Goal: Information Seeking & Learning: Learn about a topic

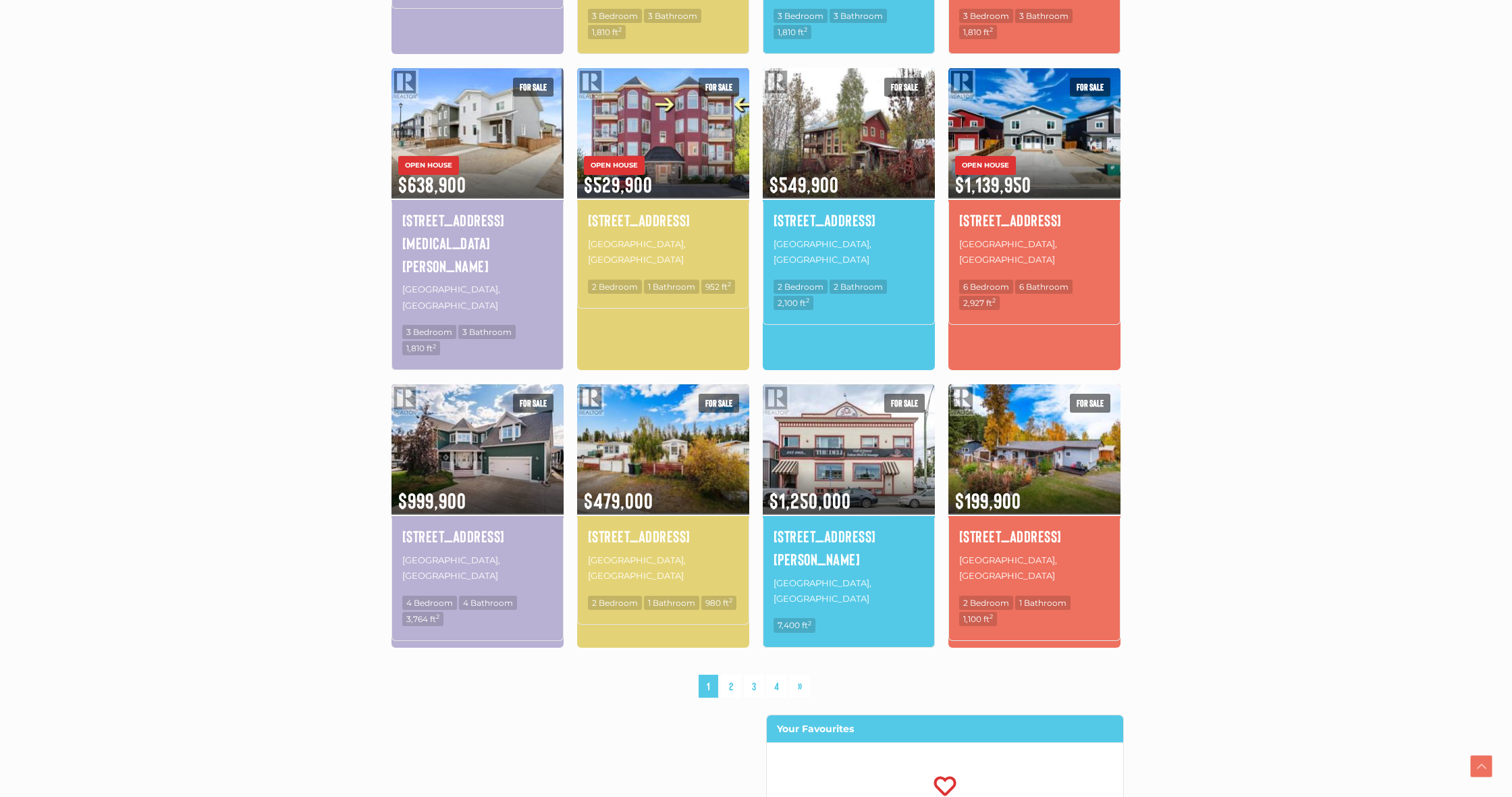
scroll to position [751, 0]
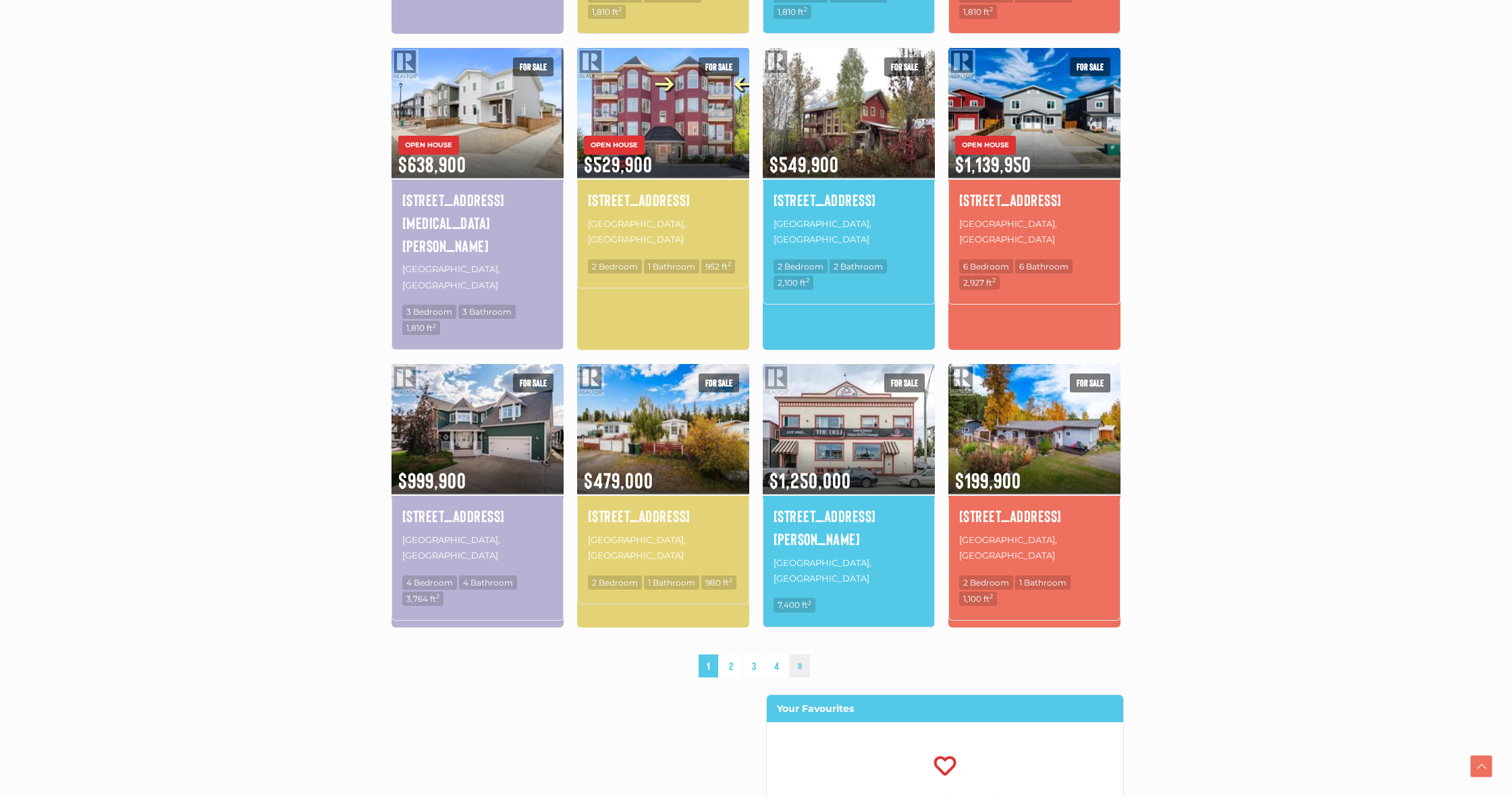
click at [803, 655] on link "»" at bounding box center [800, 667] width 20 height 24
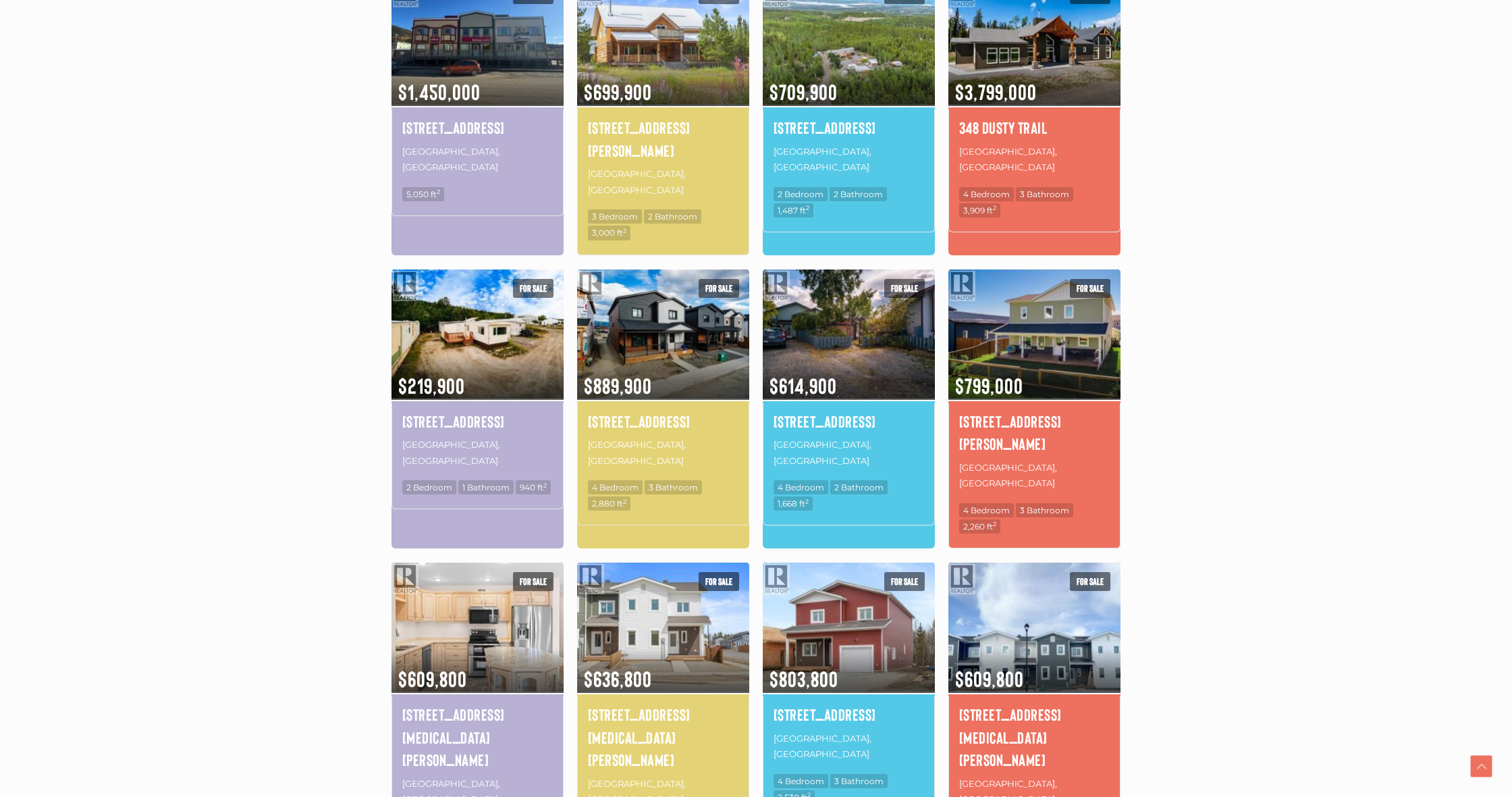
scroll to position [509, 0]
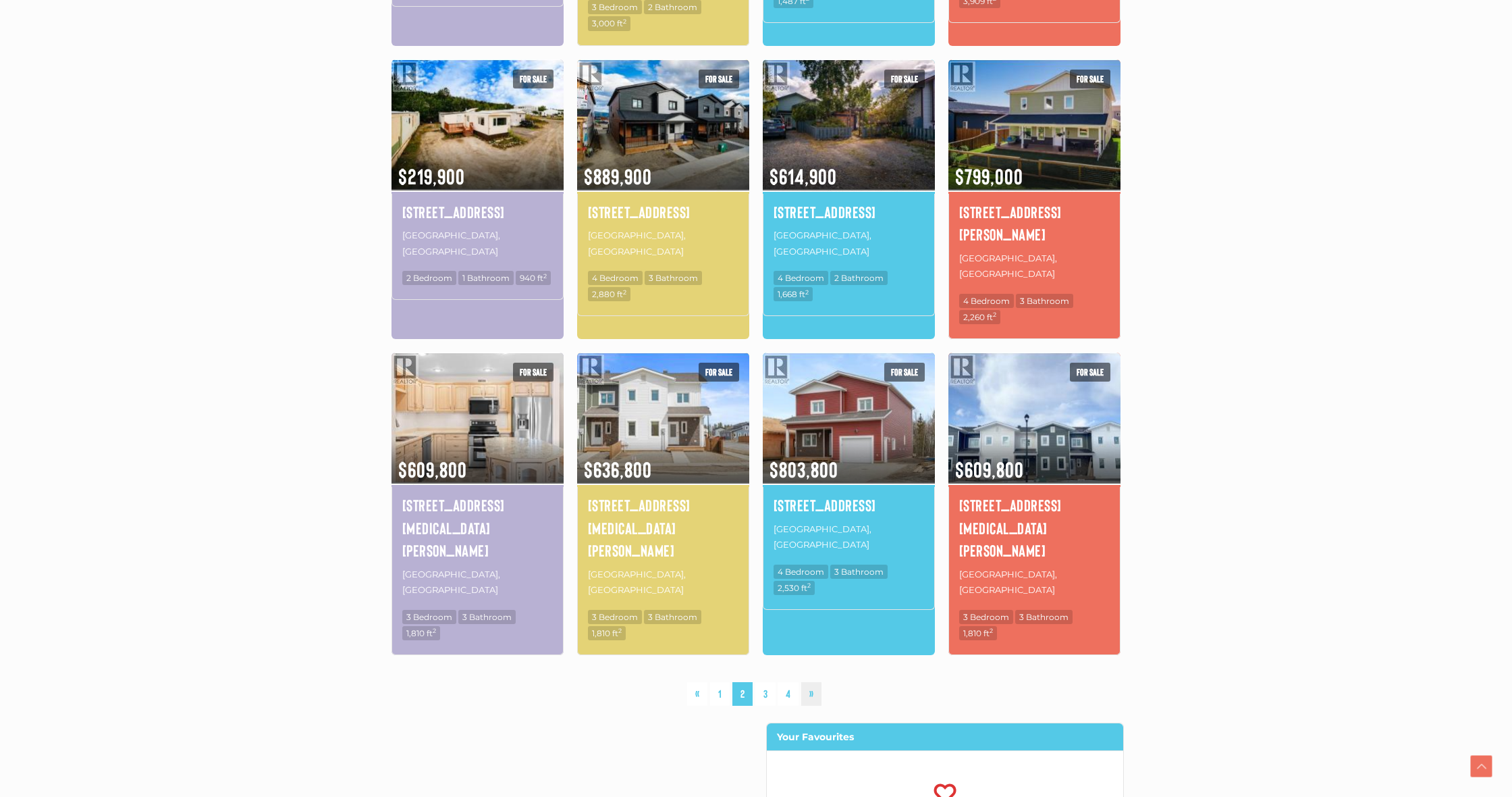
click at [810, 682] on link "»" at bounding box center [812, 694] width 20 height 24
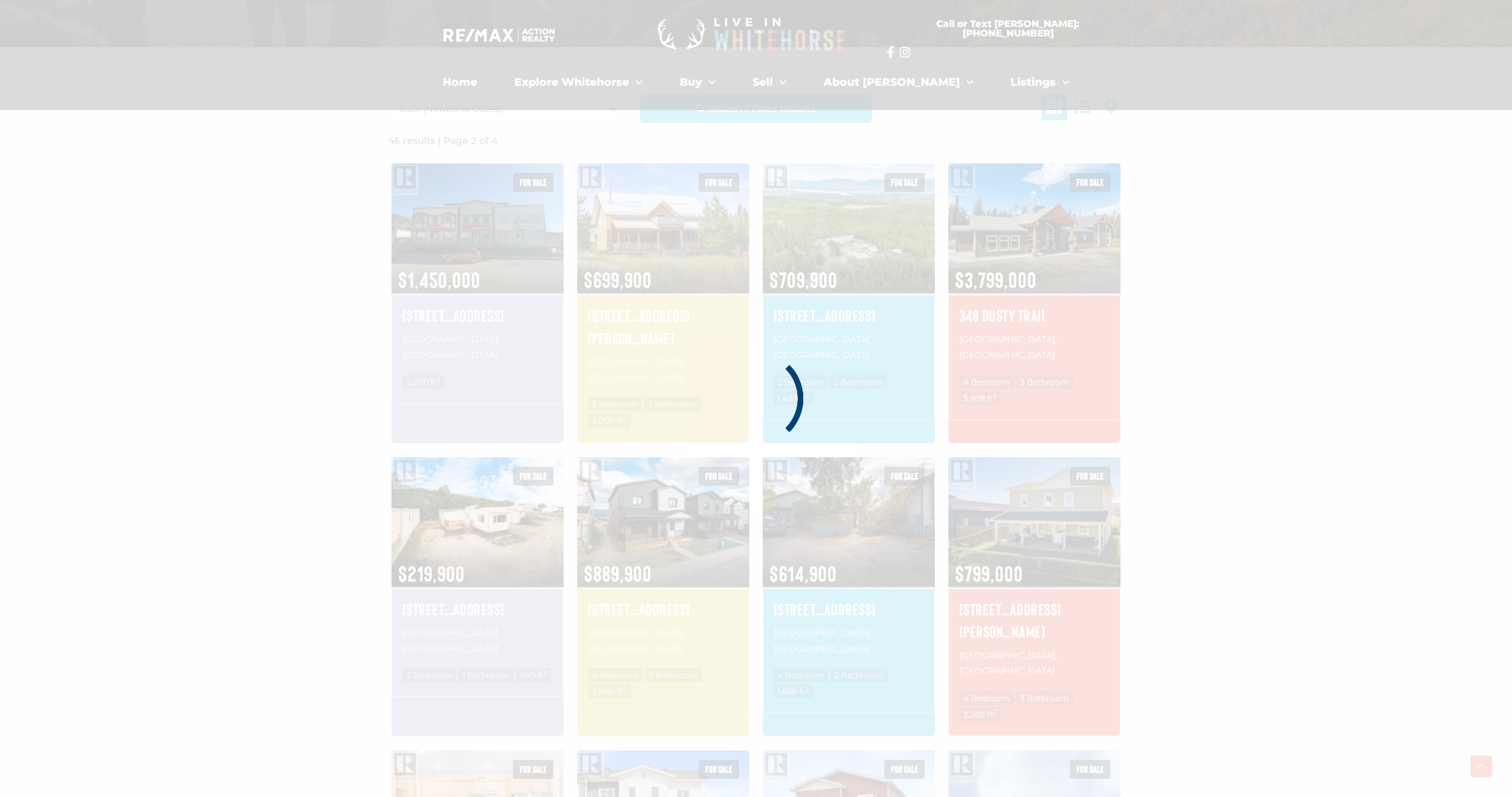
scroll to position [313, 0]
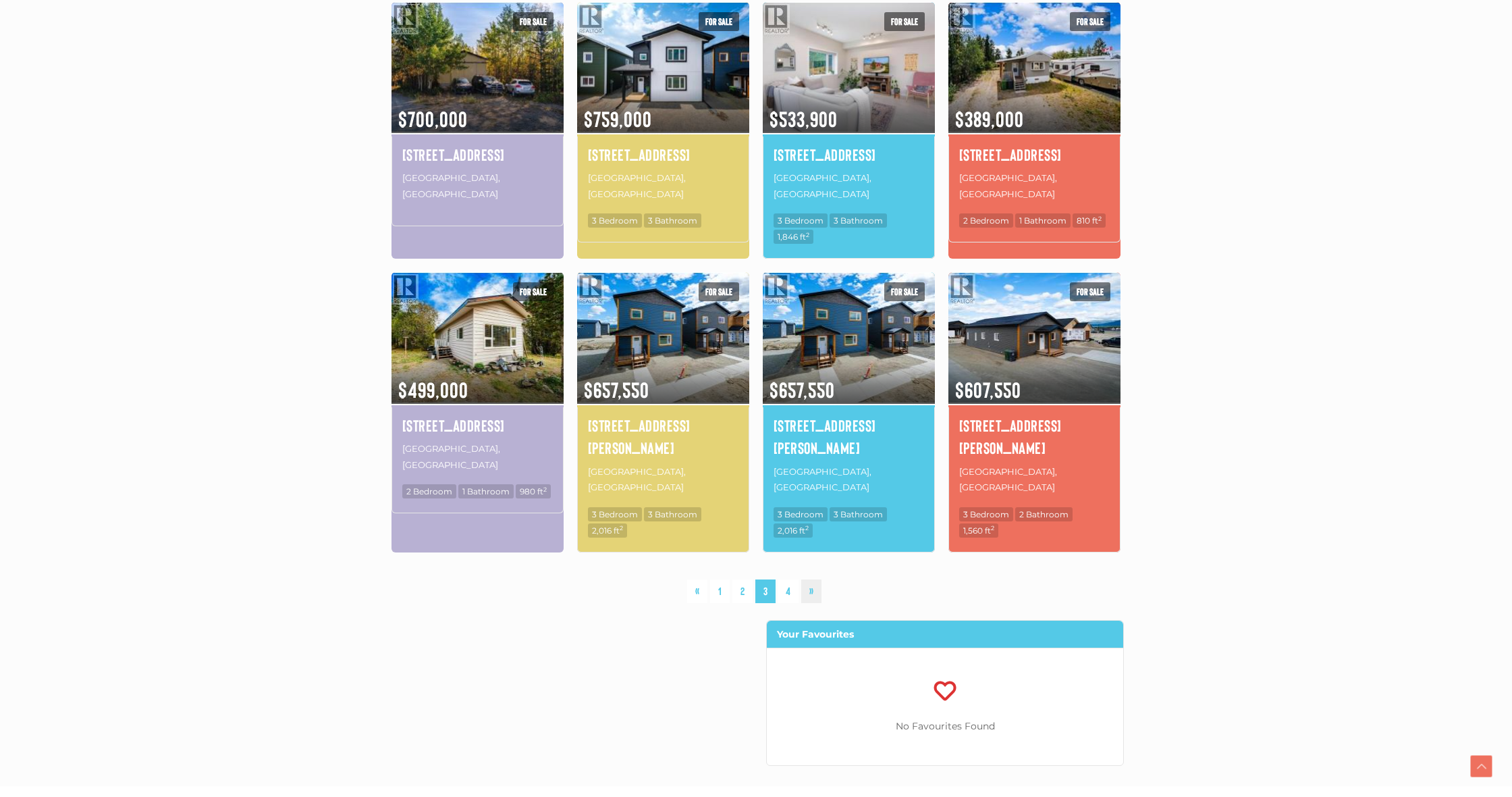
click at [812, 579] on link "»" at bounding box center [812, 591] width 20 height 24
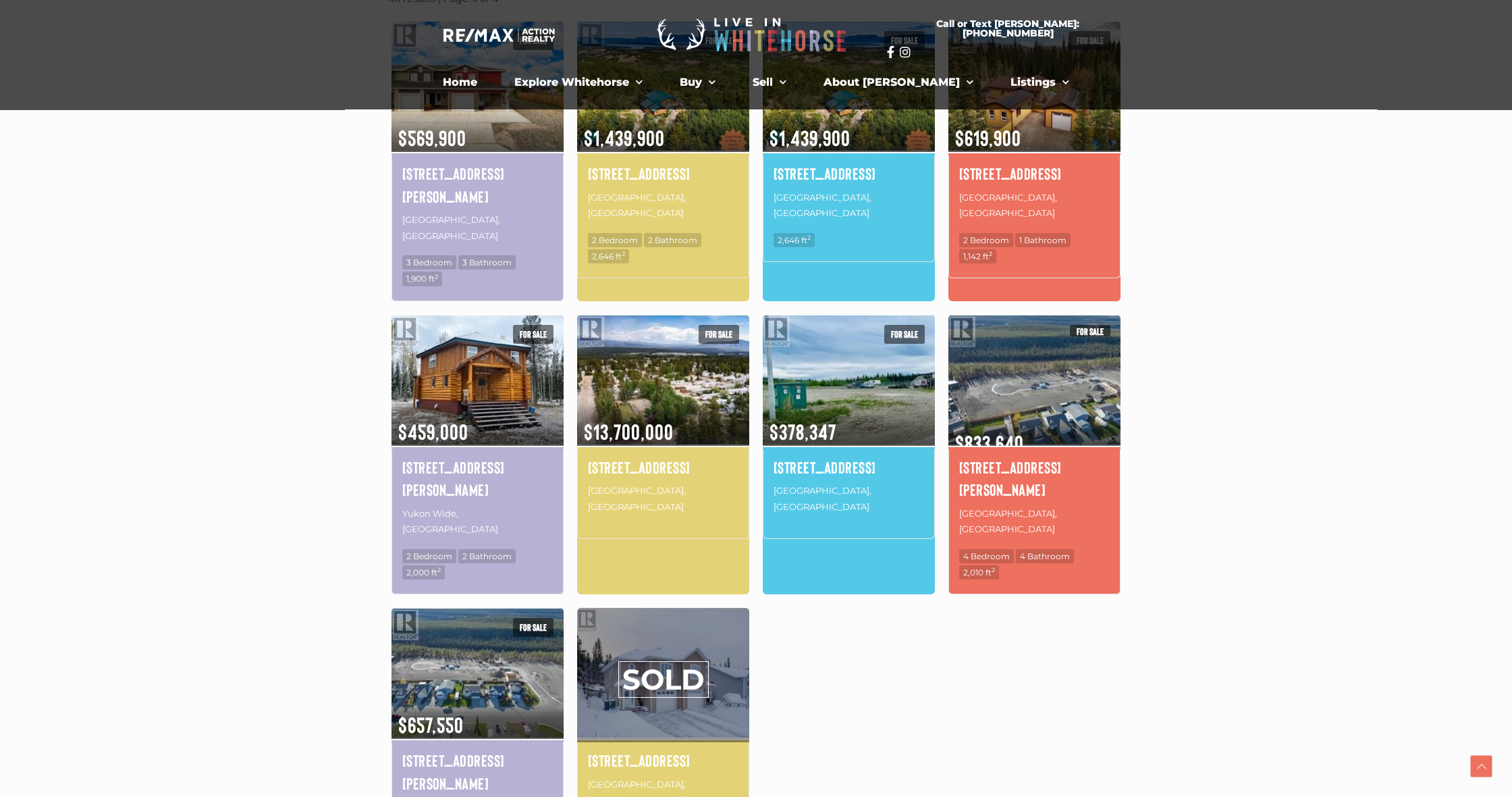
scroll to position [455, 0]
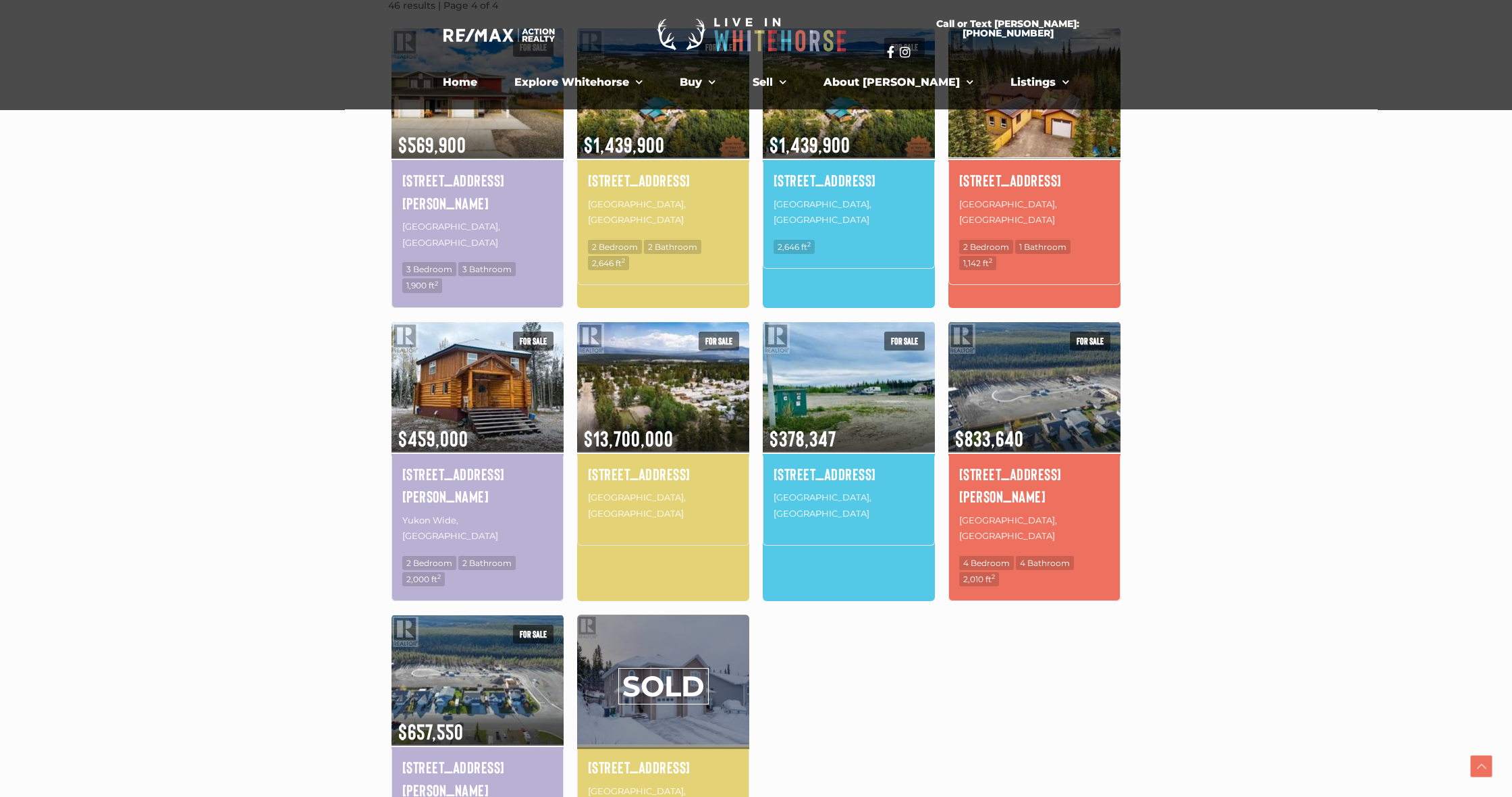
click at [1033, 136] on img at bounding box center [1035, 93] width 173 height 134
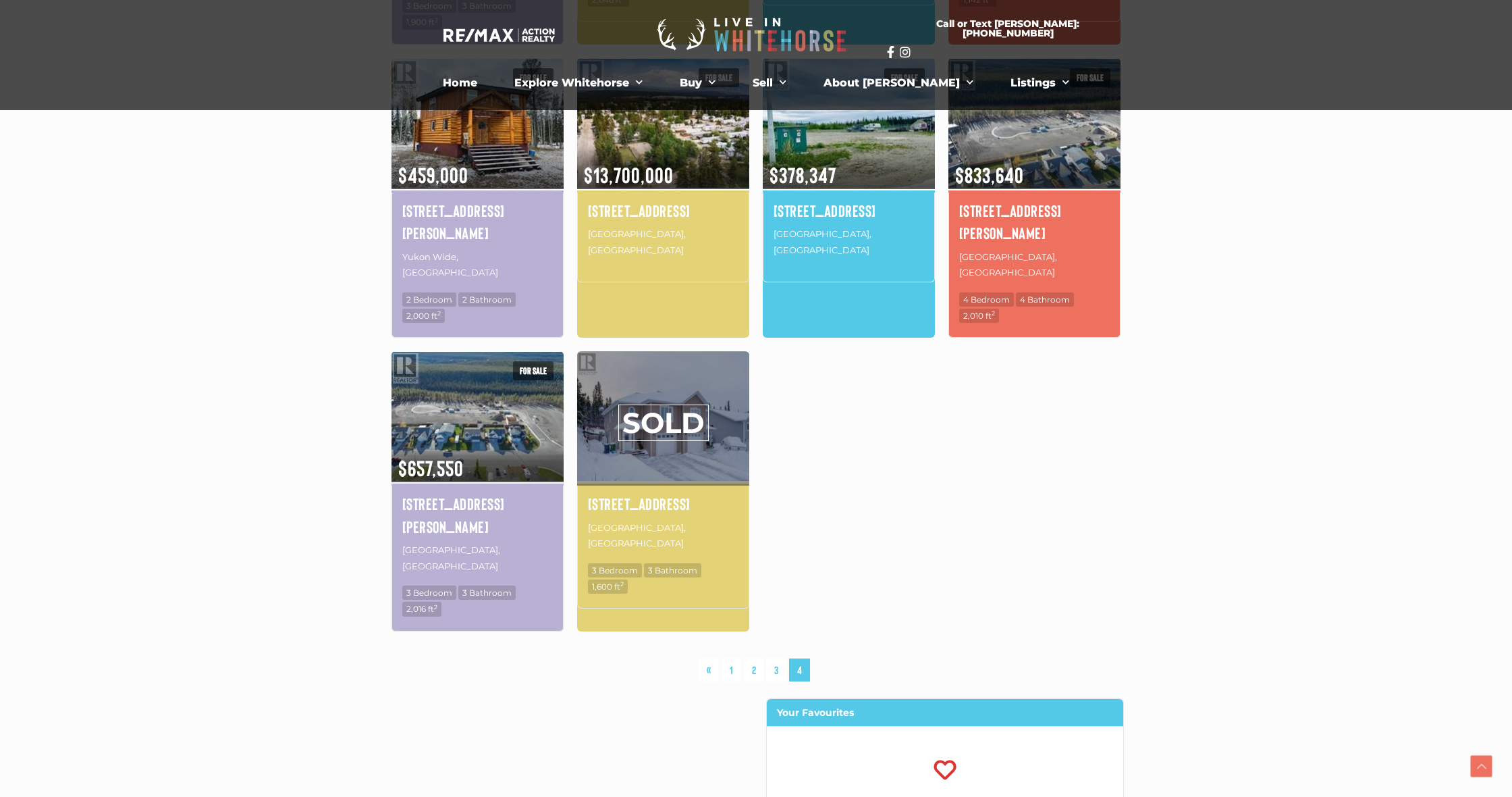
scroll to position [751, 0]
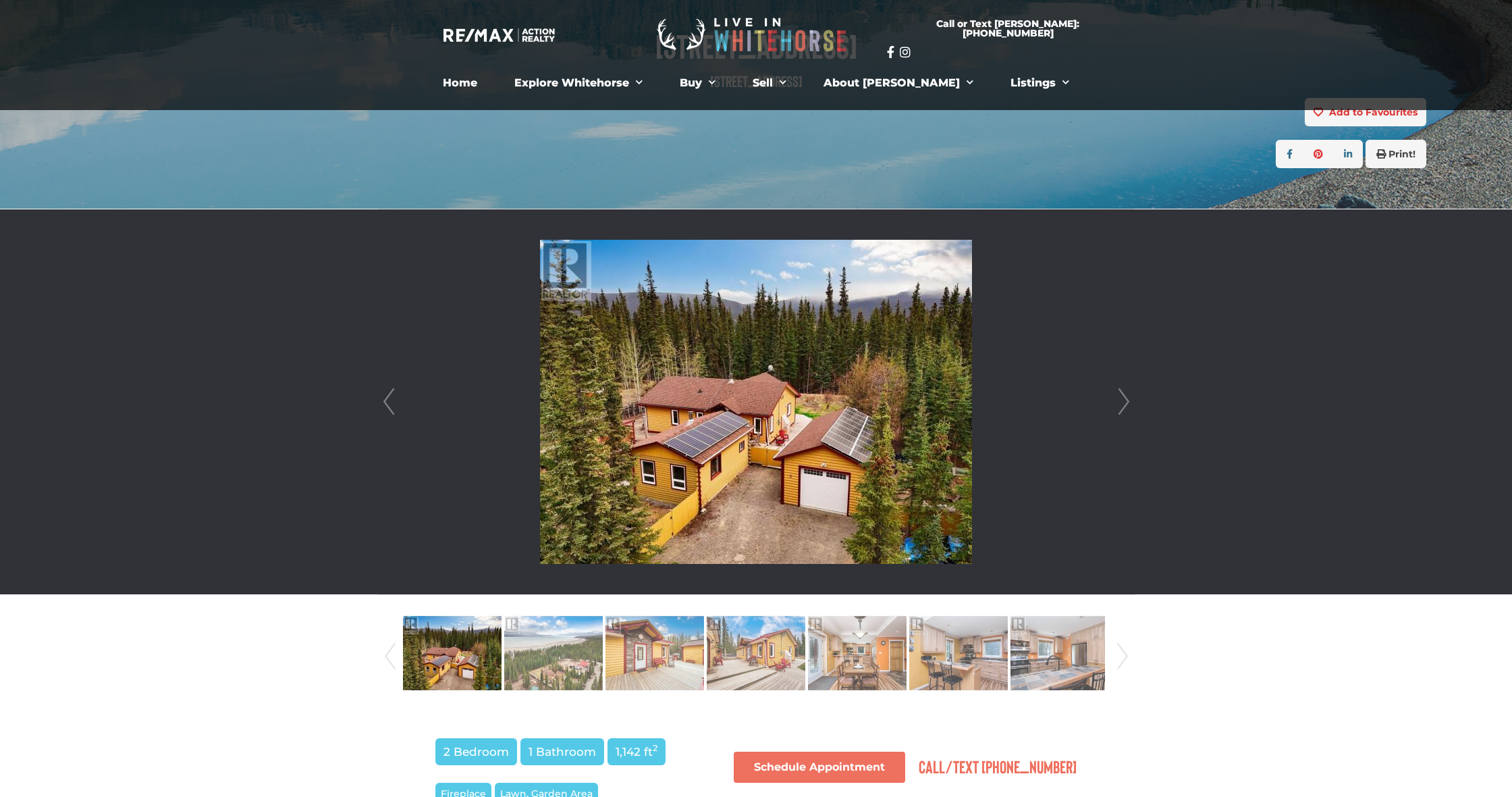
scroll to position [178, 0]
click at [1134, 407] on div at bounding box center [756, 402] width 756 height 385
click at [1124, 407] on link "Next" at bounding box center [1124, 402] width 20 height 385
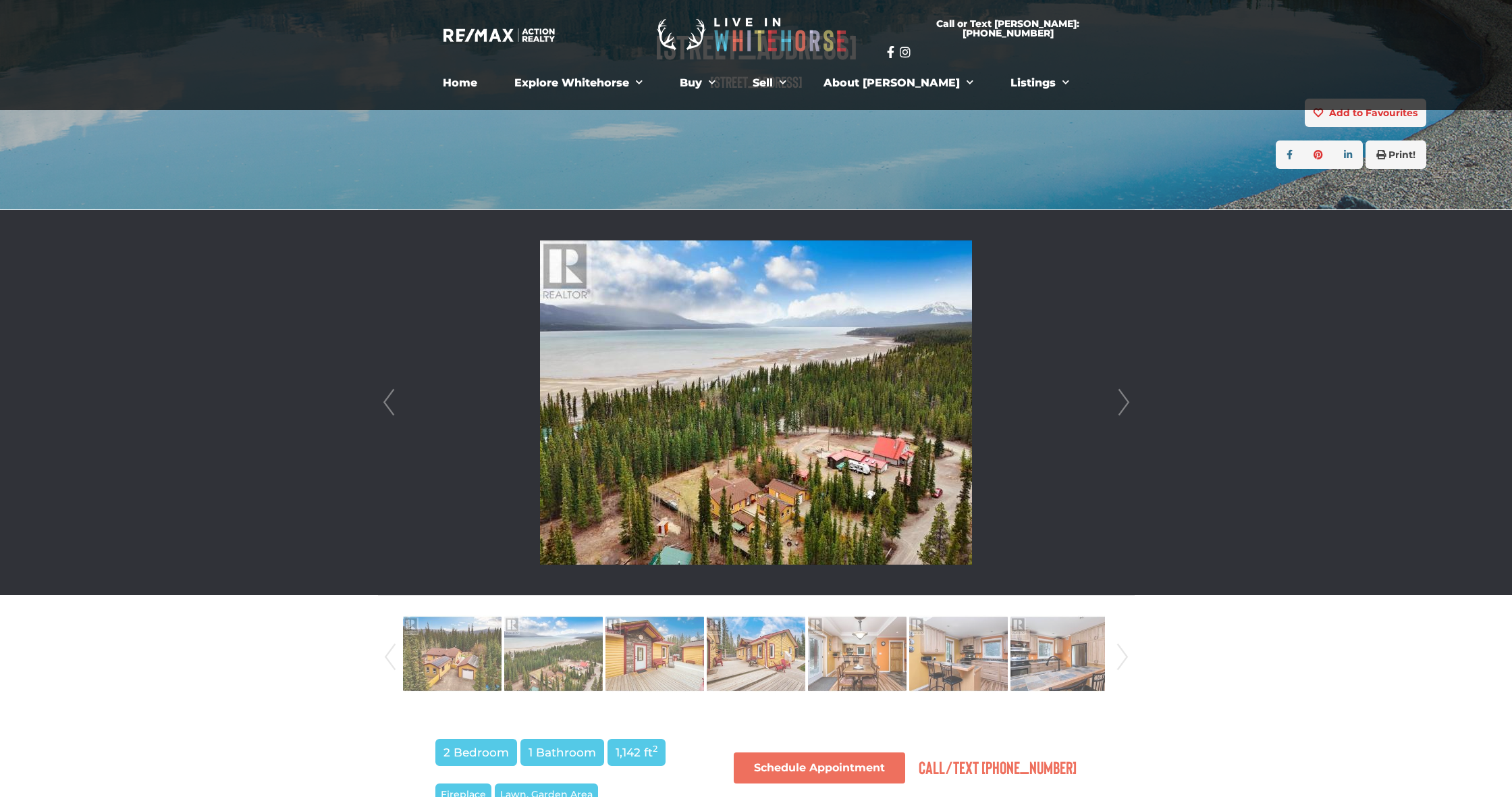
click at [1124, 407] on link "Next" at bounding box center [1124, 402] width 20 height 385
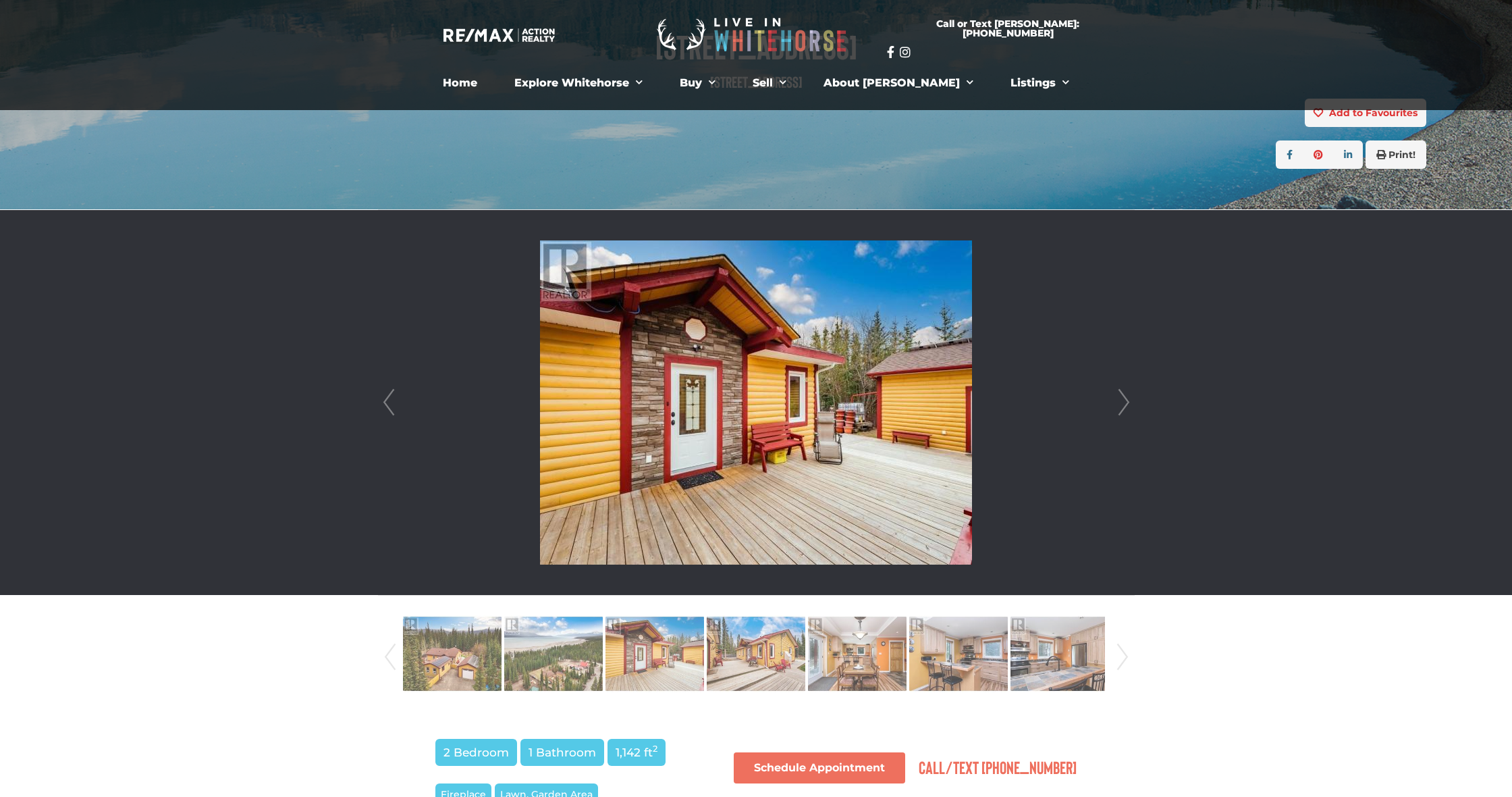
click at [1124, 407] on link "Next" at bounding box center [1124, 402] width 20 height 385
